Goal: Complete application form

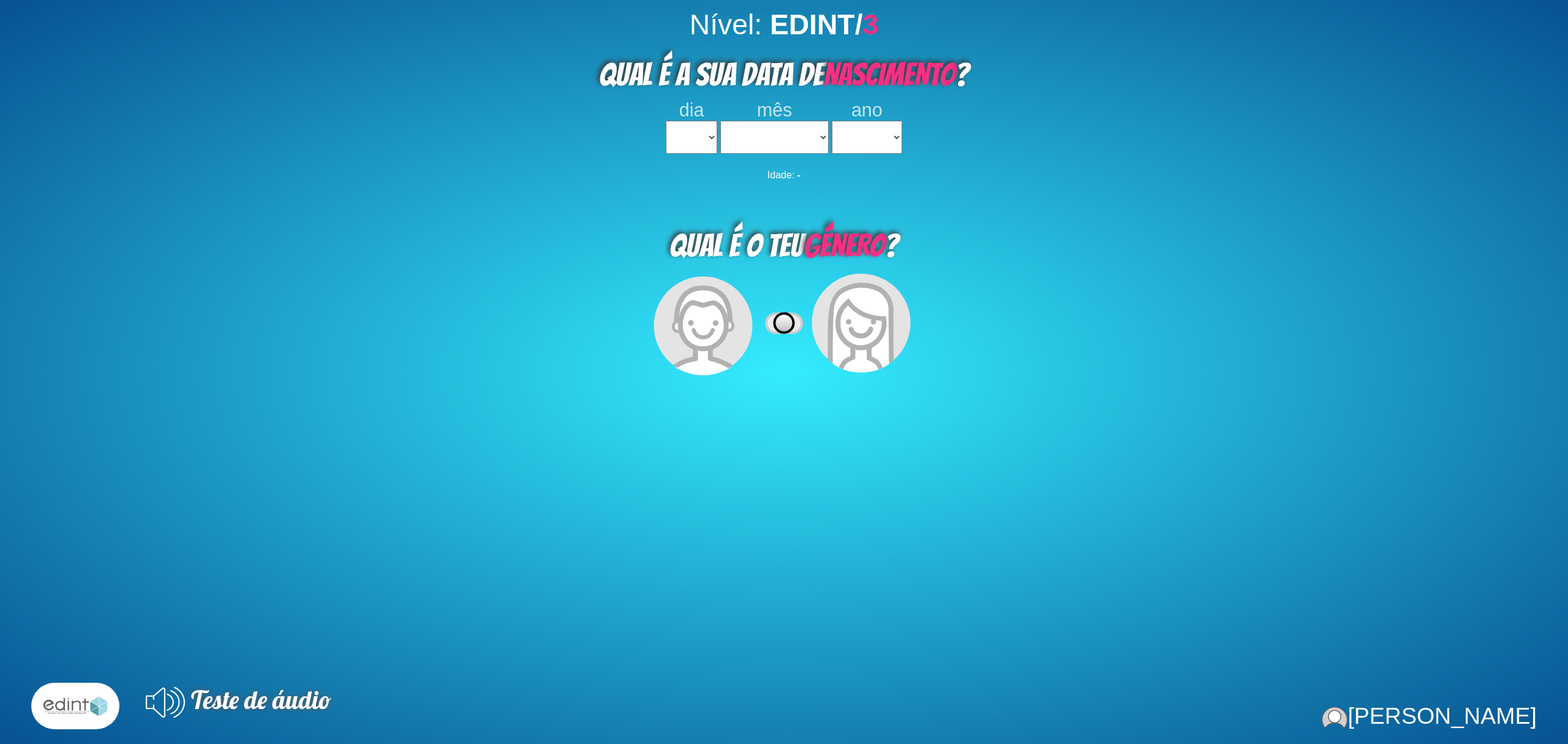
select select
click at [846, 127] on select "2023 2022 2021 2020 2019 2018 2017 2016 2015 2014 2013 2012 2011 2010 2009 2008…" at bounding box center [867, 137] width 70 height 33
select select "2023"
click at [832, 121] on select "2023 2022 2021 2020 2019 2018 2017 2016 2015 2014 2013 2012 2011 2010 2009 2008…" at bounding box center [867, 137] width 70 height 33
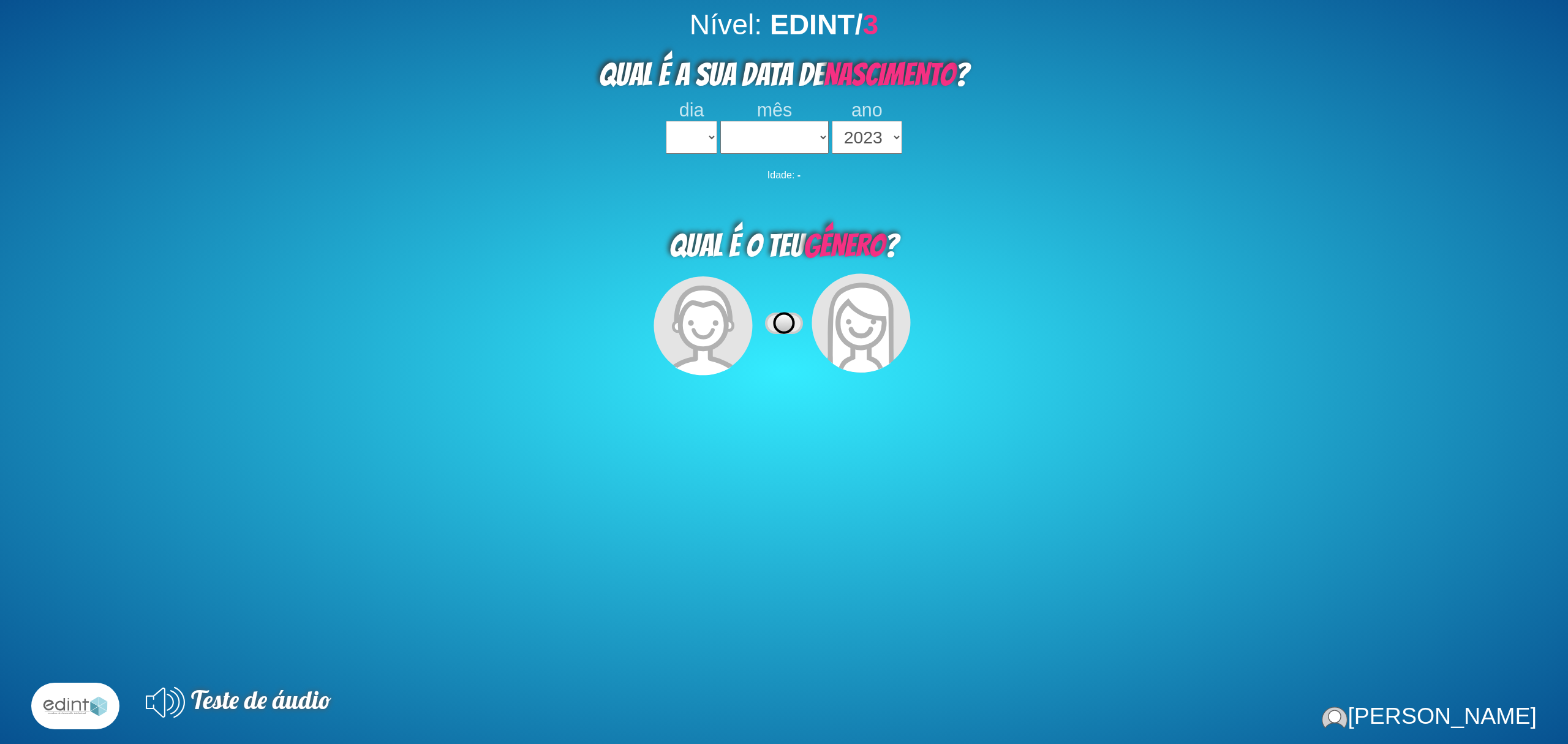
select select
click at [837, 322] on icon at bounding box center [862, 329] width 68 height 92
select select
click at [750, 133] on select "janeiro fevereiro março abril maio junho julho agosto setembro outubro novembro…" at bounding box center [775, 137] width 109 height 33
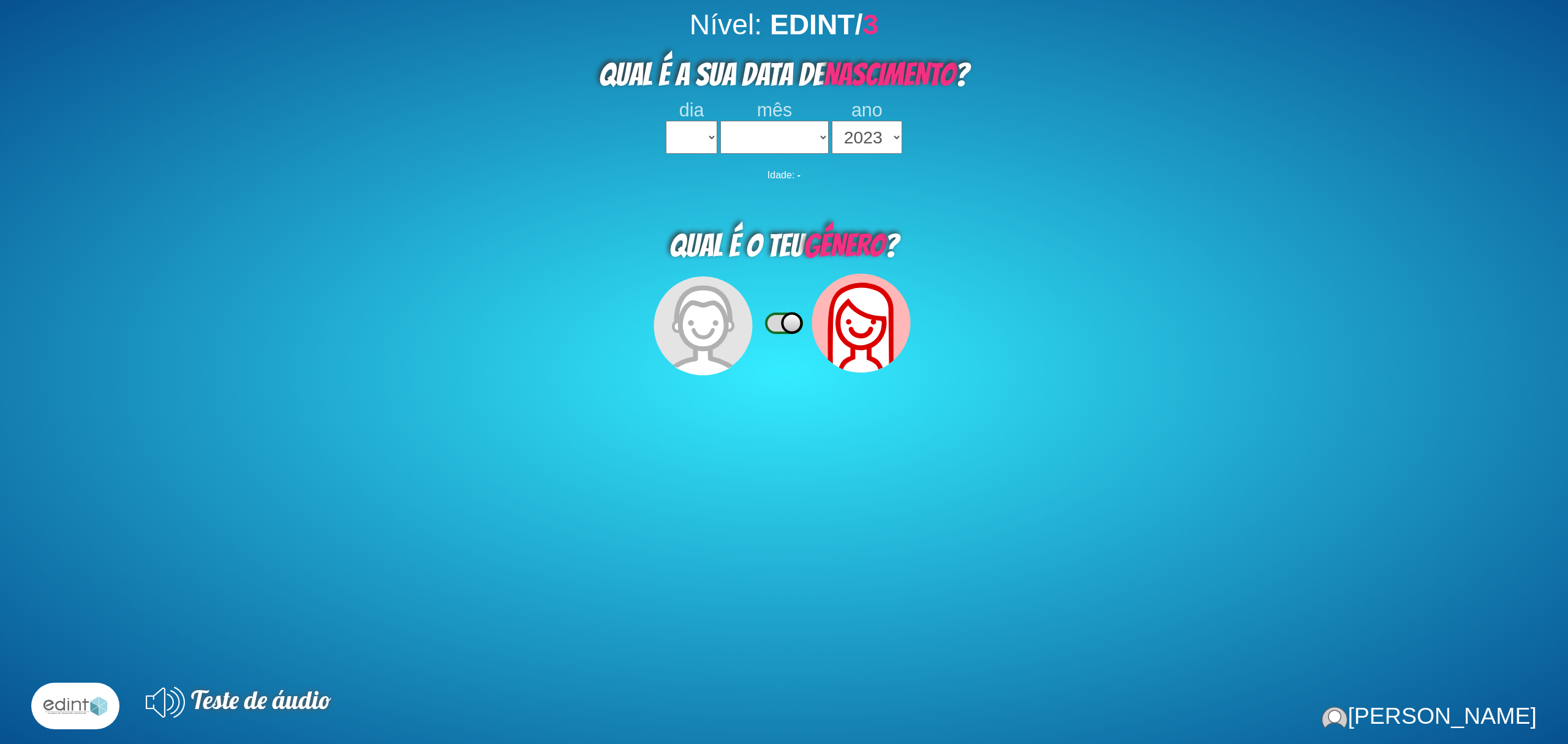
select select "01"
click at [720, 121] on select "janeiro fevereiro março abril maio junho julho agosto setembro outubro novembro…" at bounding box center [775, 137] width 109 height 33
click at [697, 142] on select "1 2 3 4 5 6 7 8 9 10 11 12 13 14 15 16 17 18 19 20 21 22 23 24 25 26 27 28 29 3…" at bounding box center [692, 137] width 52 height 33
select select "2"
click at [666, 121] on select "1 2 3 4 5 6 7 8 9 10 11 12 13 14 15 16 17 18 19 20 21 22 23 24 25 26 27 28 29 3…" at bounding box center [692, 137] width 52 height 33
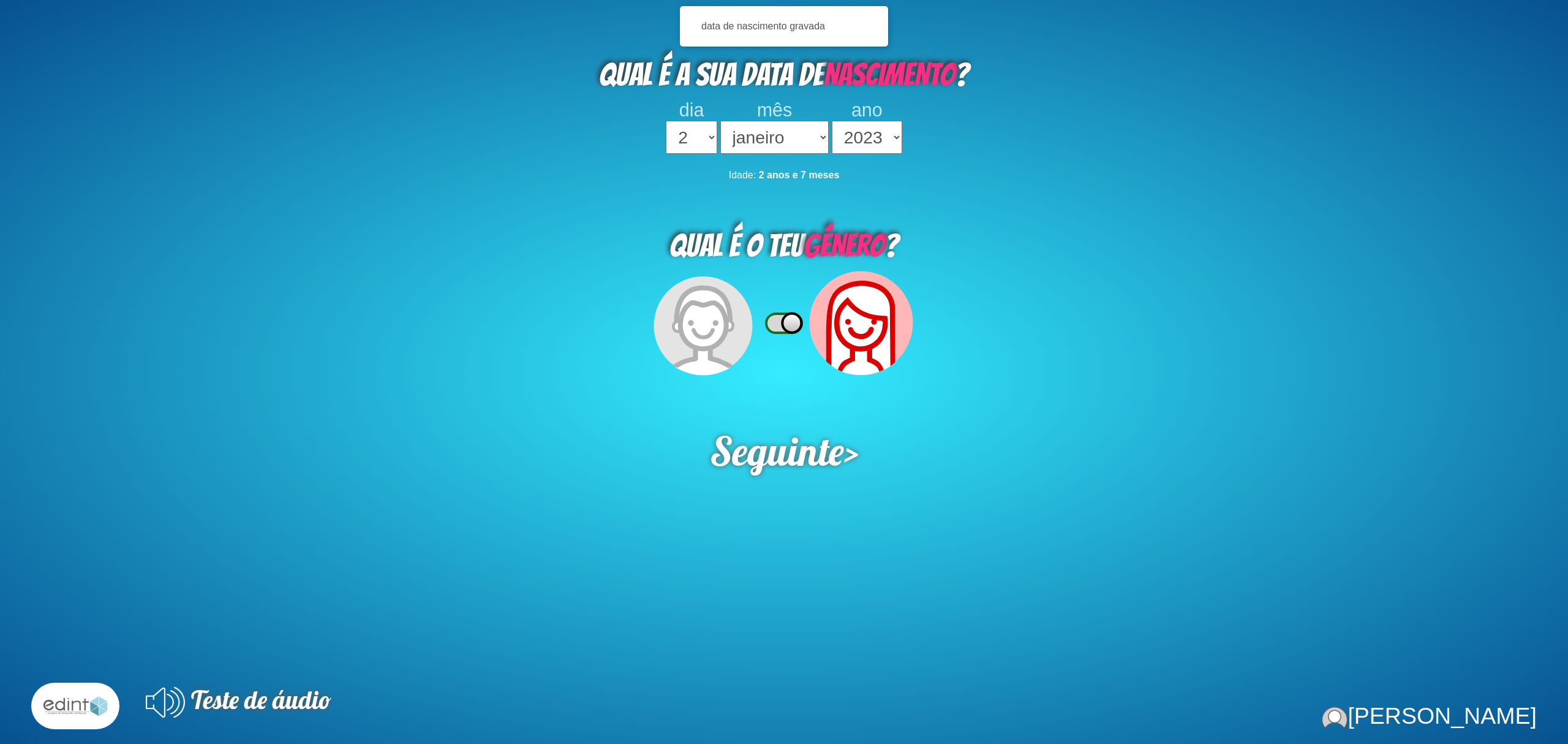
click at [864, 334] on icon at bounding box center [860, 349] width 46 height 44
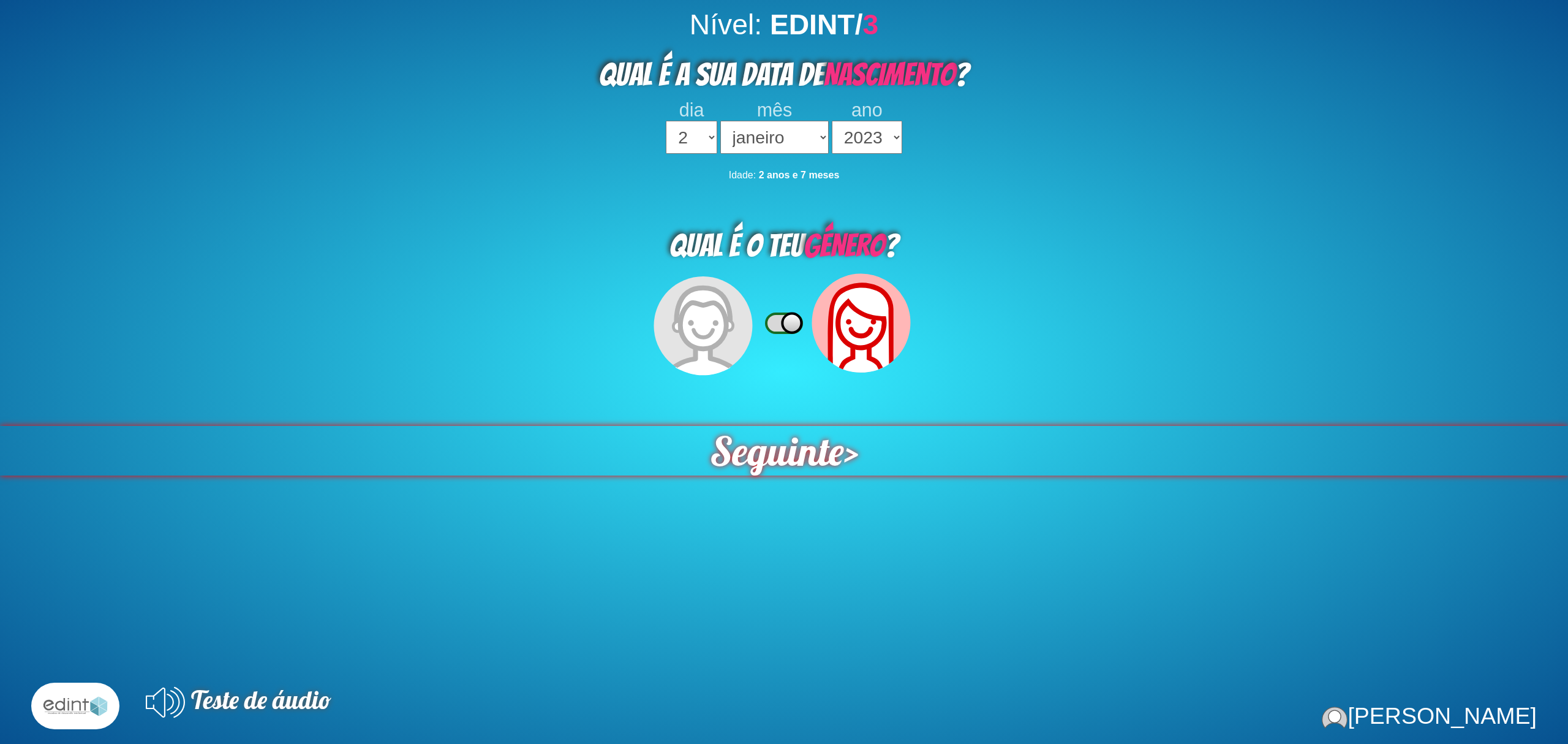
click at [836, 450] on span "Seguinte" at bounding box center [777, 451] width 142 height 52
